Goal: Use online tool/utility: Utilize a website feature to perform a specific function

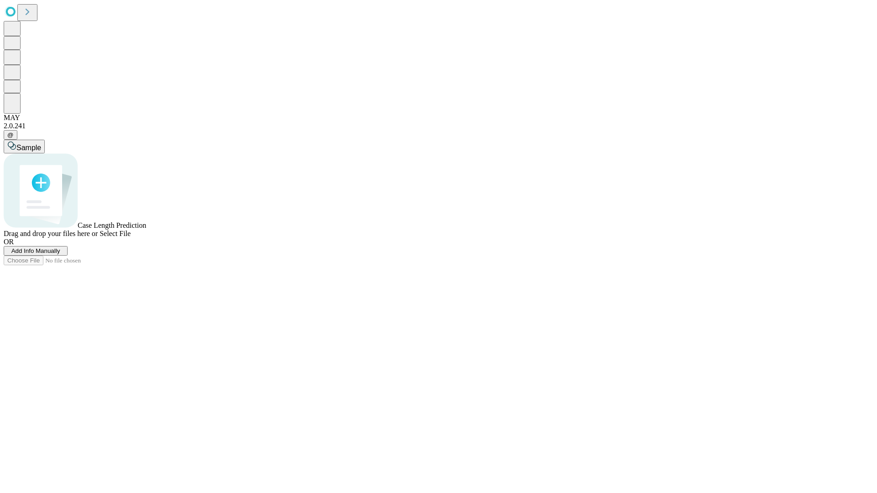
click at [60, 254] on span "Add Info Manually" at bounding box center [35, 251] width 49 height 7
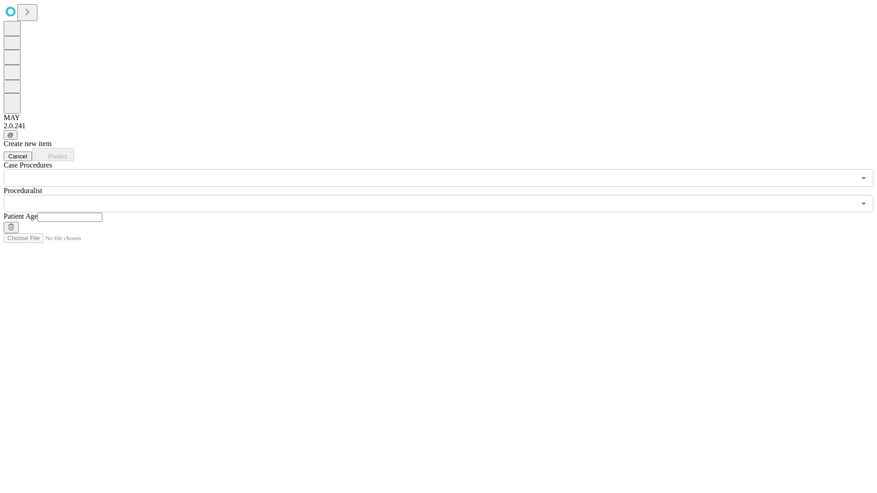
click at [102, 213] on input "text" at bounding box center [69, 217] width 65 height 9
type input "**"
click at [445, 195] on input "text" at bounding box center [430, 203] width 852 height 17
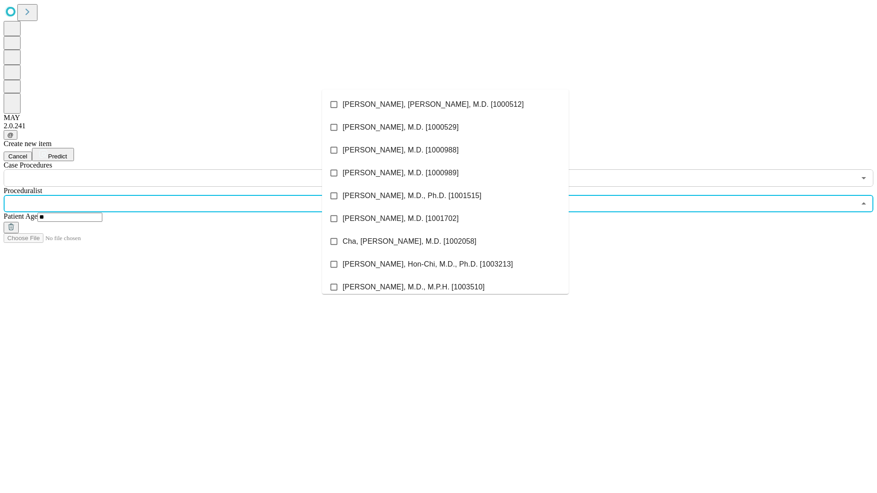
click at [445, 105] on li "[PERSON_NAME], [PERSON_NAME], M.D. [1000512]" at bounding box center [445, 104] width 247 height 23
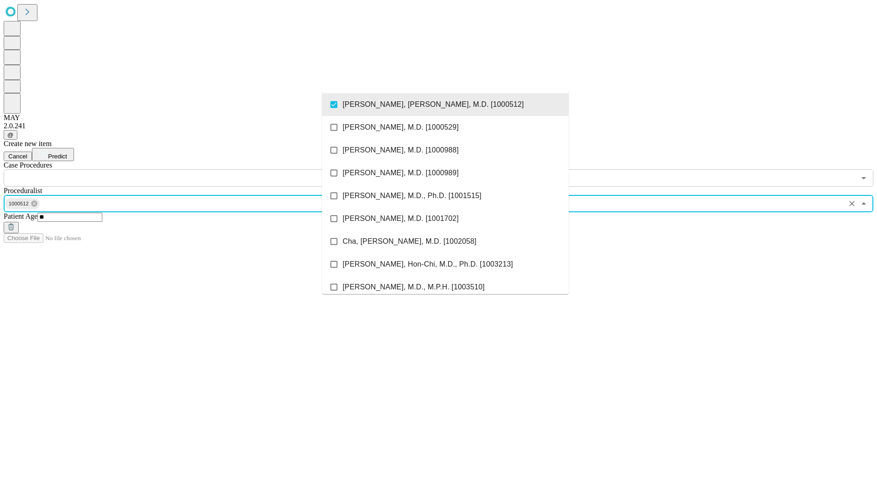
click at [192, 170] on input "text" at bounding box center [430, 178] width 852 height 17
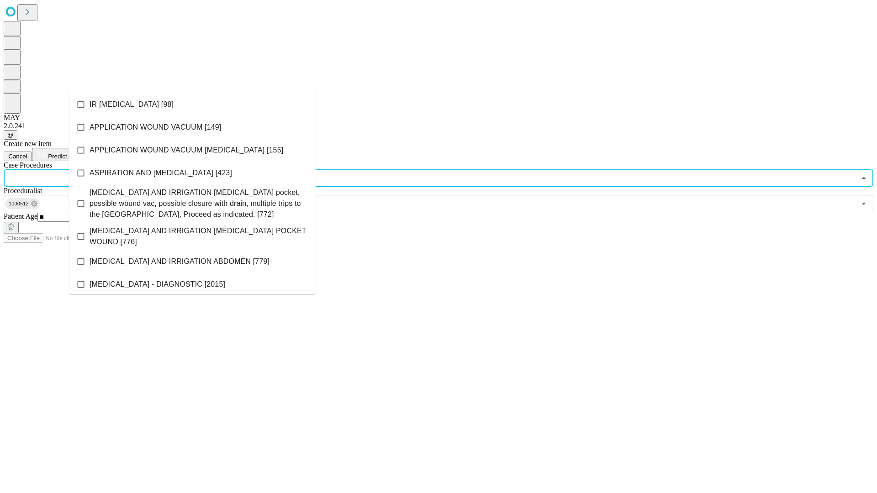
click at [192, 105] on li "IR [MEDICAL_DATA] [98]" at bounding box center [192, 104] width 247 height 23
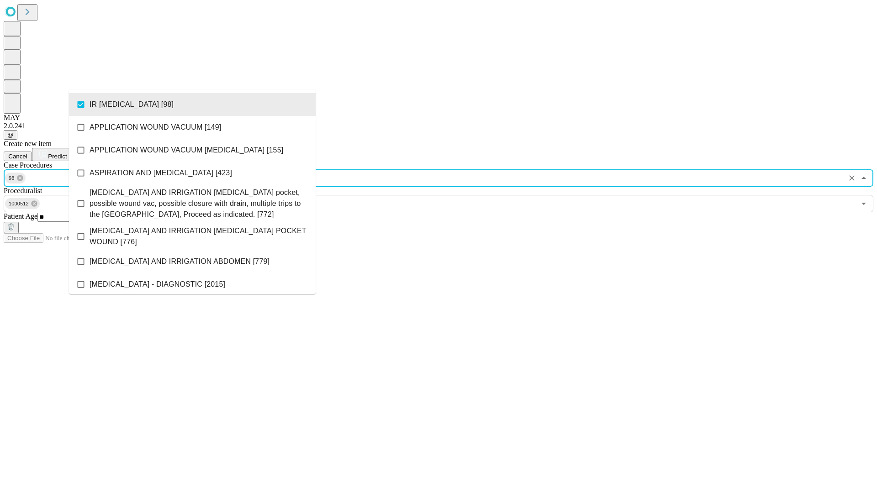
click at [67, 153] on span "Predict" at bounding box center [57, 156] width 19 height 7
